Goal: Go to known website: Access a specific website the user already knows

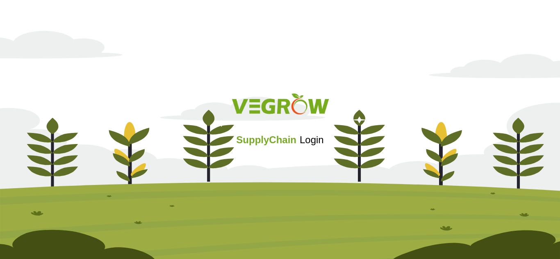
click at [292, 145] on span "SupplyChain" at bounding box center [266, 139] width 60 height 11
